Goal: Use online tool/utility: Utilize a website feature to perform a specific function

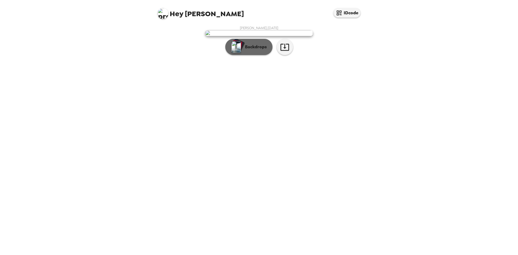
click at [259, 55] on button "Backdrops" at bounding box center [248, 47] width 47 height 16
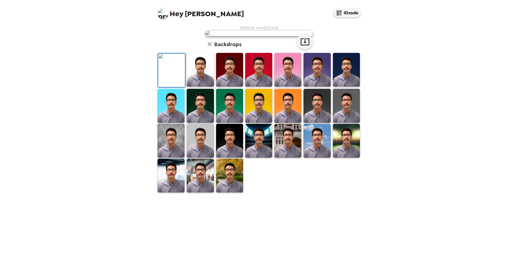
scroll to position [72, 0]
click at [162, 157] on img at bounding box center [170, 141] width 27 height 34
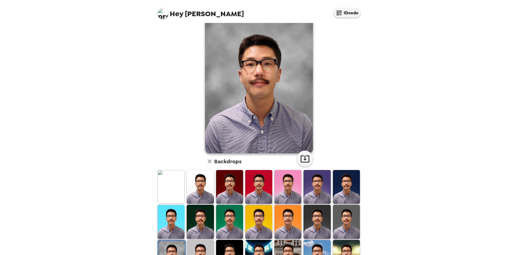
scroll to position [0, 0]
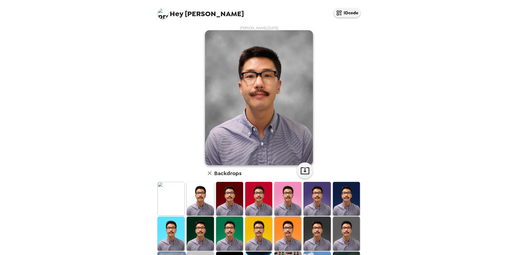
click at [339, 186] on img at bounding box center [346, 199] width 27 height 34
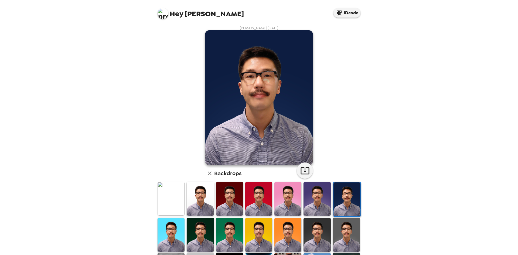
click at [343, 237] on img at bounding box center [346, 235] width 27 height 34
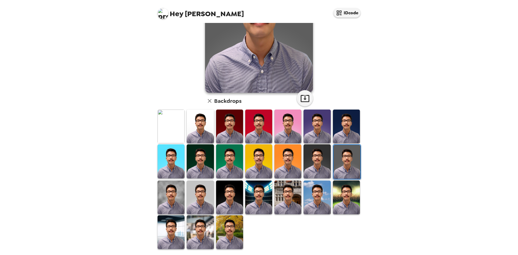
click at [164, 200] on img at bounding box center [170, 197] width 27 height 34
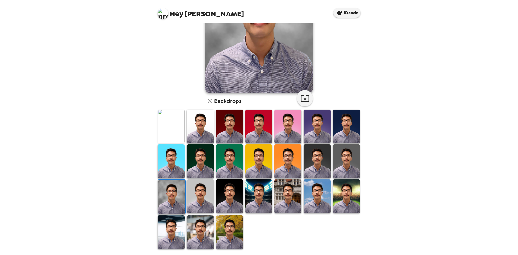
click at [203, 198] on img at bounding box center [200, 196] width 27 height 34
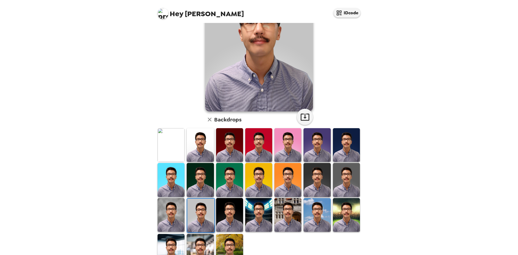
scroll to position [54, 0]
click at [167, 217] on img at bounding box center [170, 215] width 27 height 34
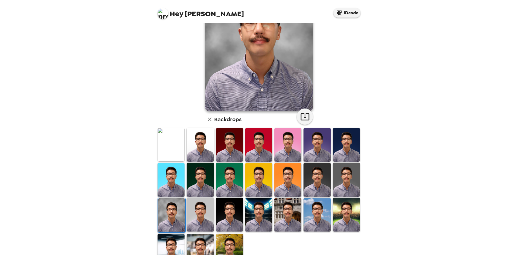
click at [249, 215] on img at bounding box center [258, 215] width 27 height 34
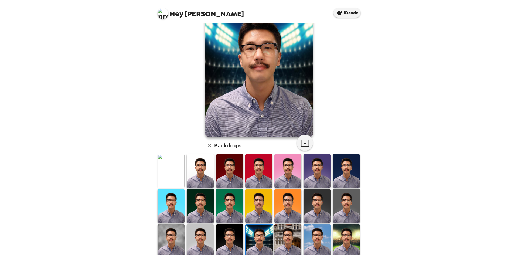
scroll to position [72, 0]
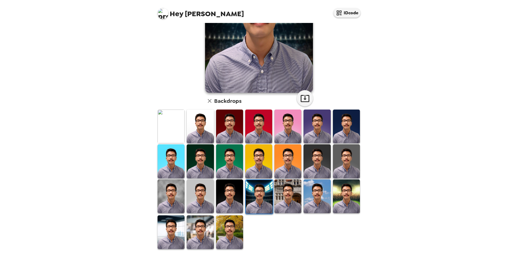
click at [168, 201] on img at bounding box center [170, 196] width 27 height 34
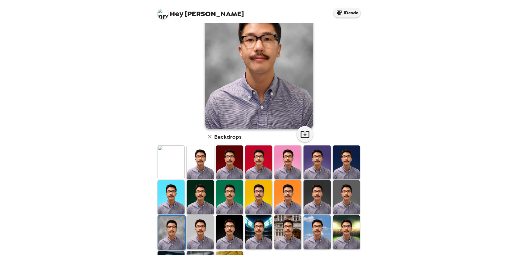
scroll to position [0, 0]
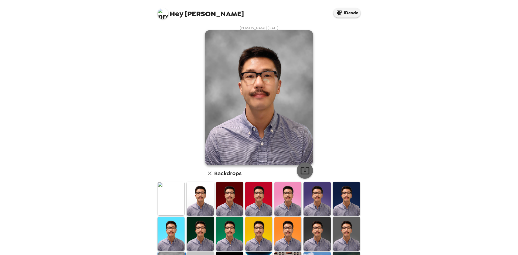
click at [303, 171] on icon "button" at bounding box center [304, 170] width 9 height 7
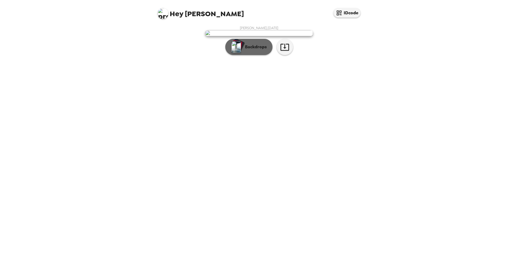
click at [244, 55] on button "Backdrops" at bounding box center [248, 47] width 47 height 16
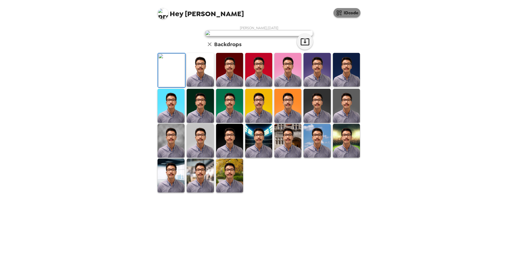
click at [344, 16] on button "IDcode" at bounding box center [346, 12] width 27 height 9
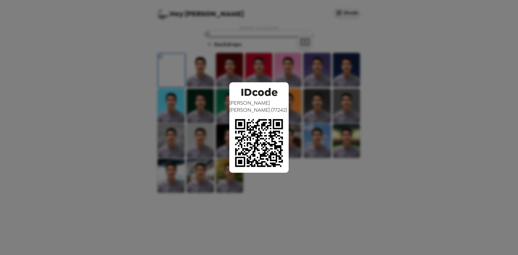
click at [292, 94] on div "IDcode Daniel Choi ( 77242 )" at bounding box center [259, 127] width 518 height 255
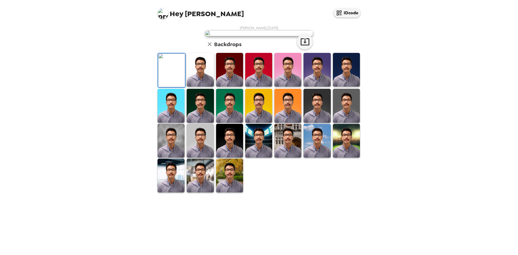
scroll to position [72, 0]
click at [345, 122] on img at bounding box center [346, 106] width 27 height 34
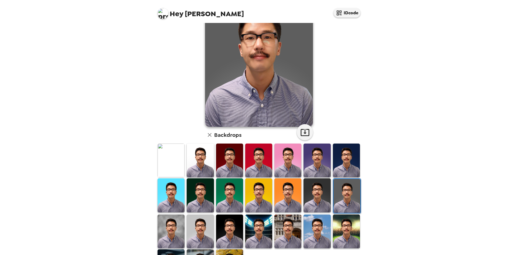
scroll to position [0, 0]
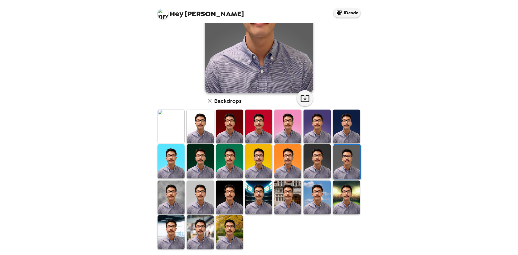
click at [173, 194] on img at bounding box center [170, 197] width 27 height 34
